Goal: Navigation & Orientation: Find specific page/section

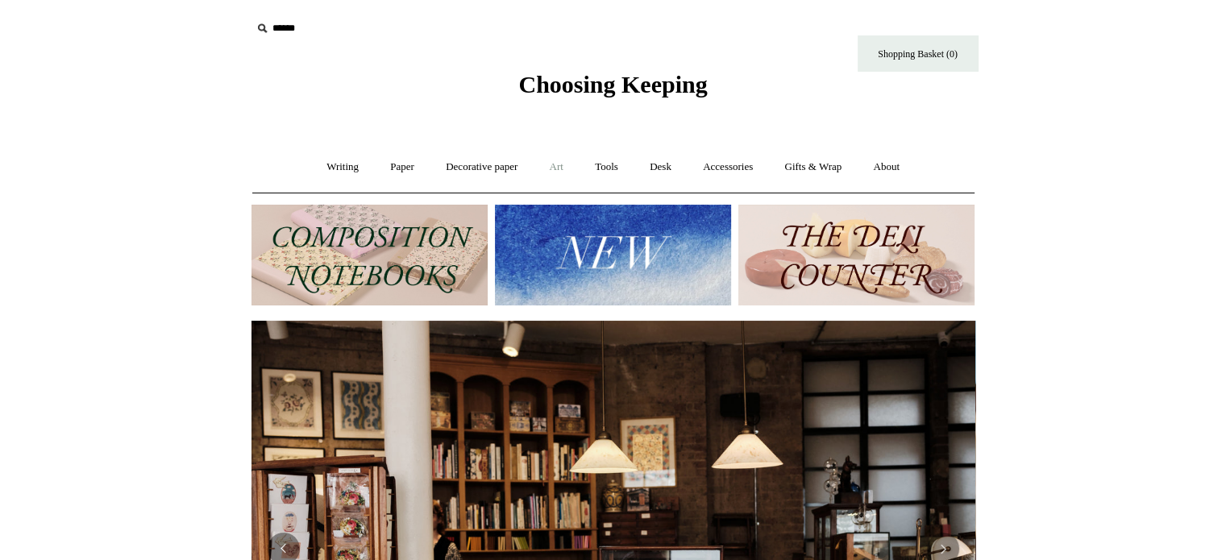
click at [548, 167] on link "Art +" at bounding box center [556, 167] width 43 height 43
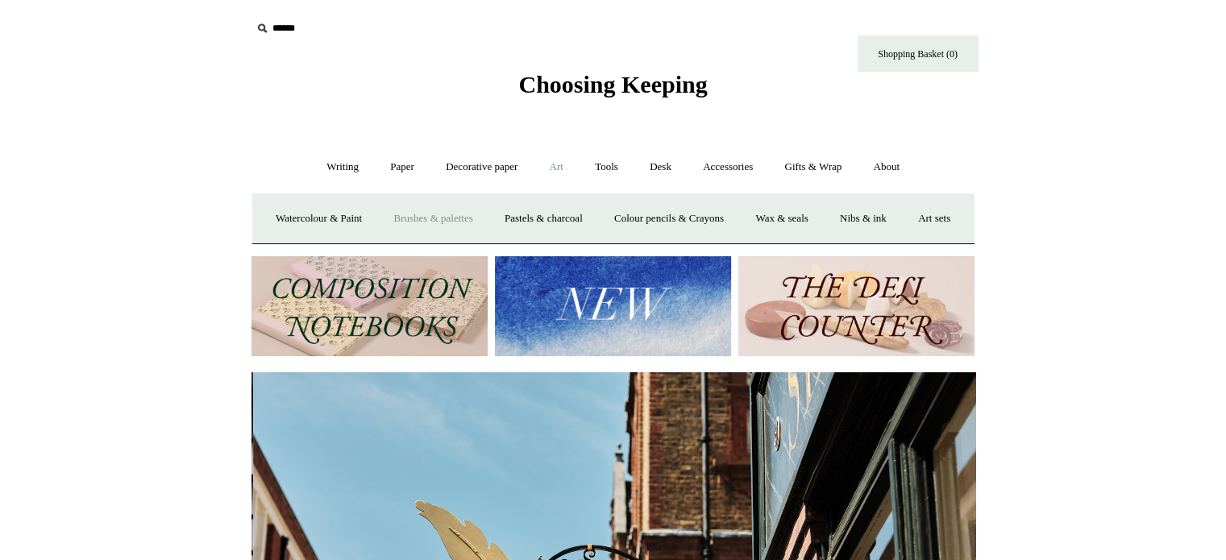
scroll to position [0, 724]
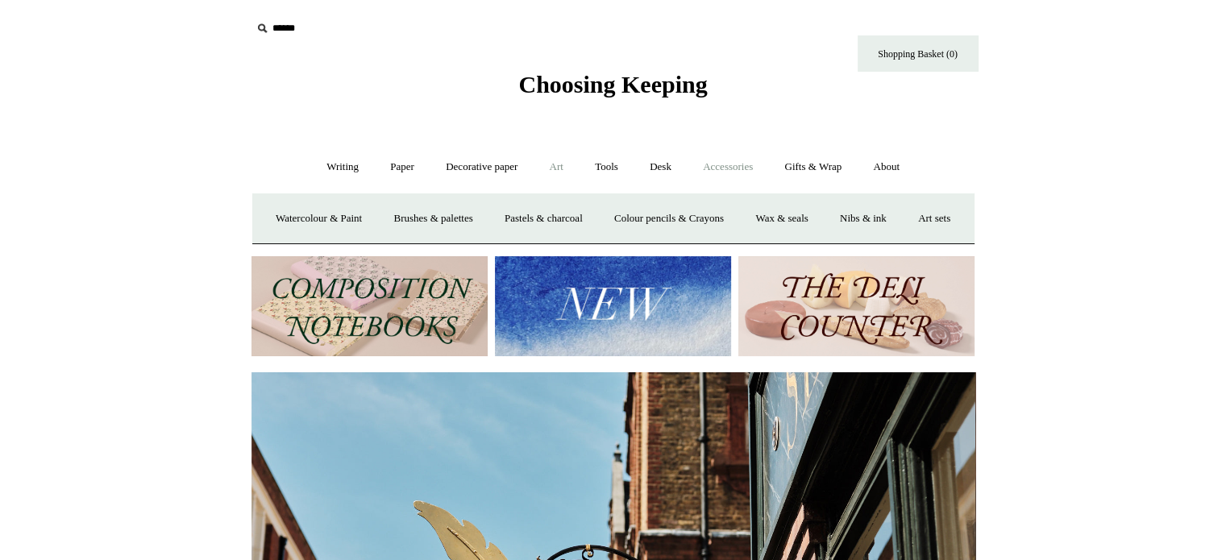
click at [728, 170] on link "Accessories +" at bounding box center [727, 167] width 79 height 43
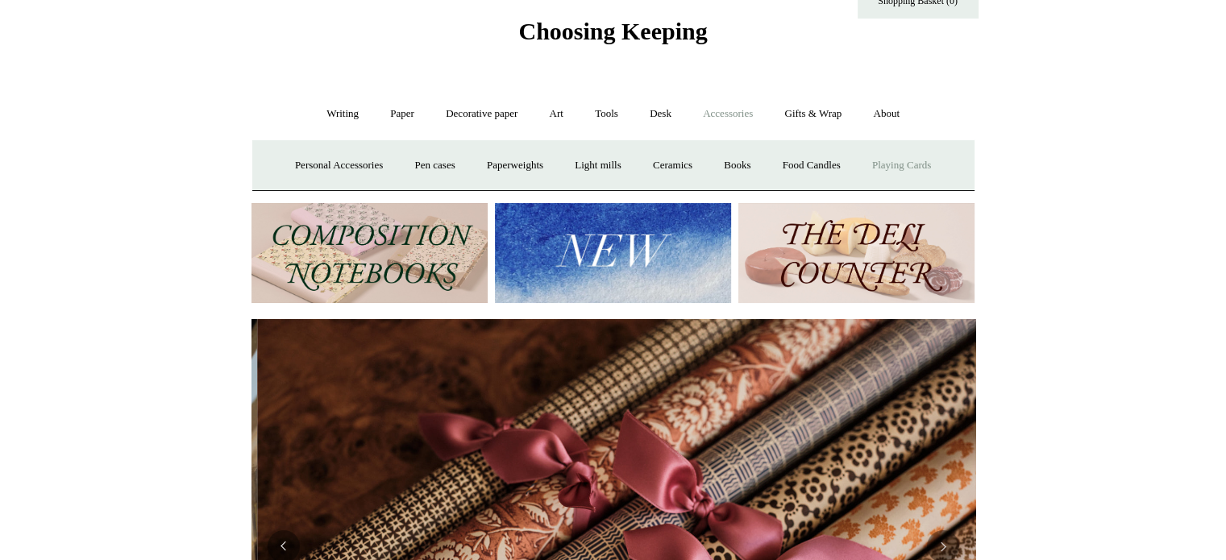
scroll to position [0, 1447]
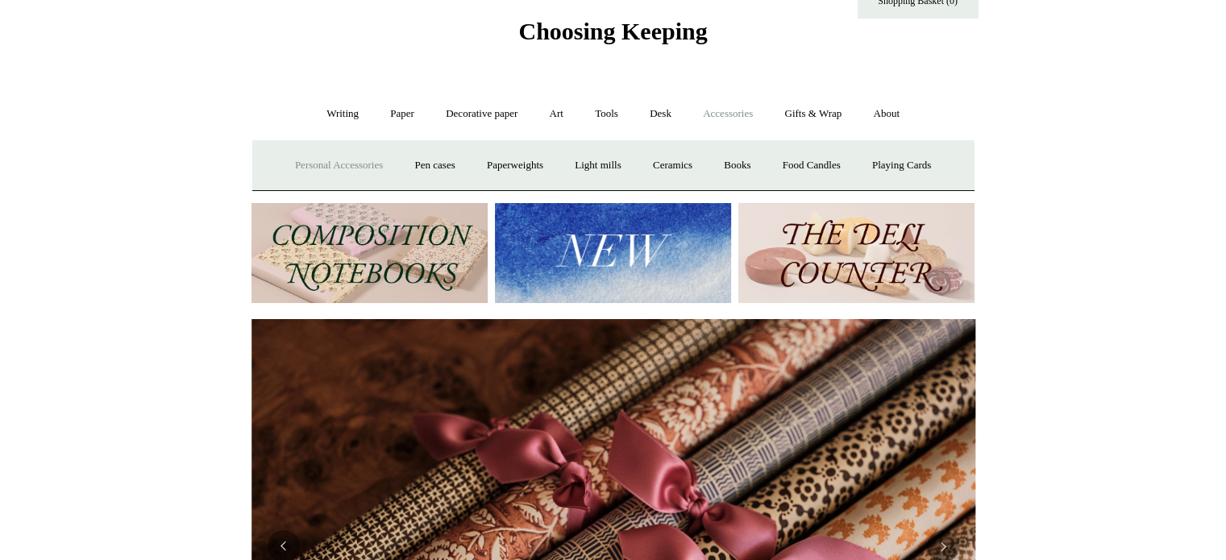
click at [333, 169] on link "Personal Accessories +" at bounding box center [338, 165] width 117 height 43
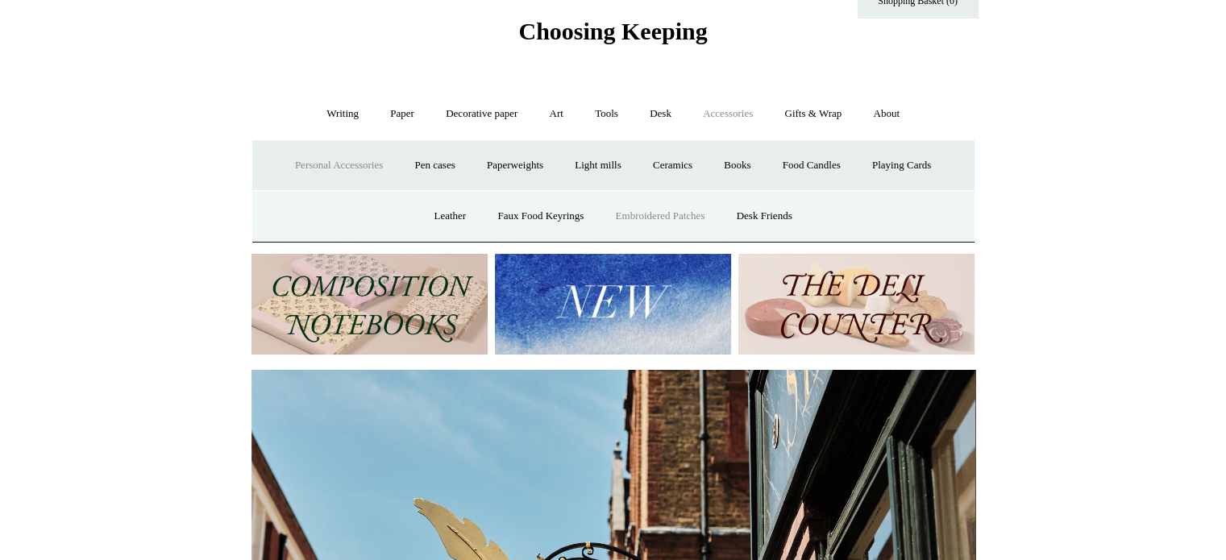
scroll to position [0, 724]
click at [753, 217] on link "Desk Friends" at bounding box center [764, 216] width 85 height 43
